Goal: Task Accomplishment & Management: Complete application form

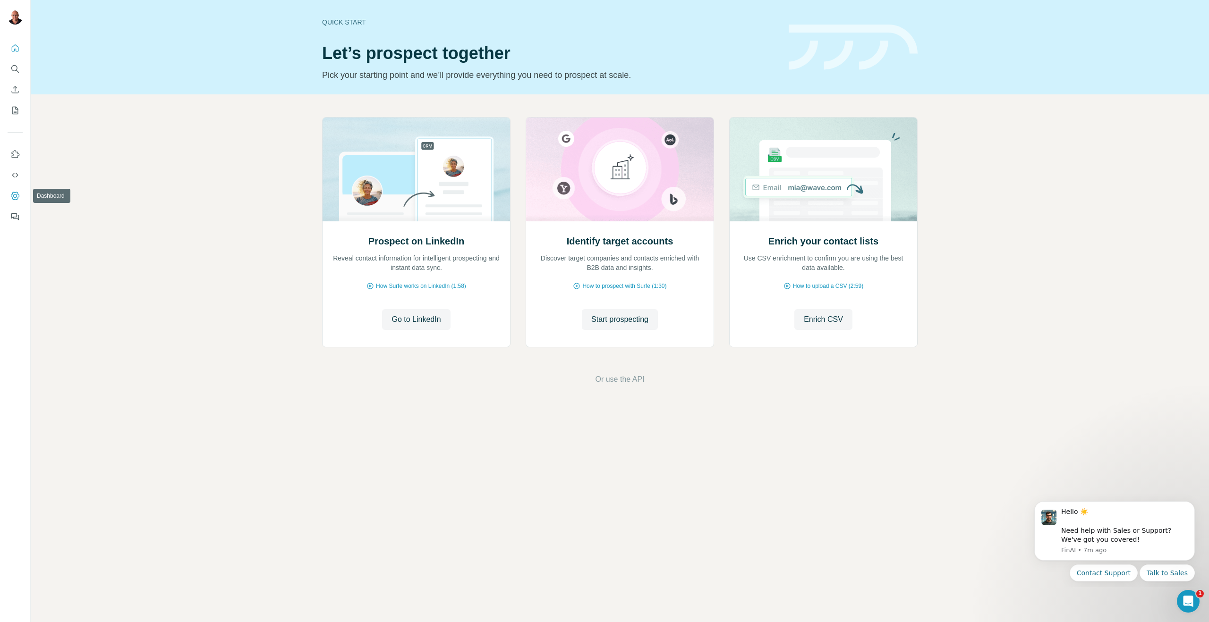
click at [11, 189] on button "Dashboard" at bounding box center [15, 195] width 15 height 17
